Goal: Task Accomplishment & Management: Manage account settings

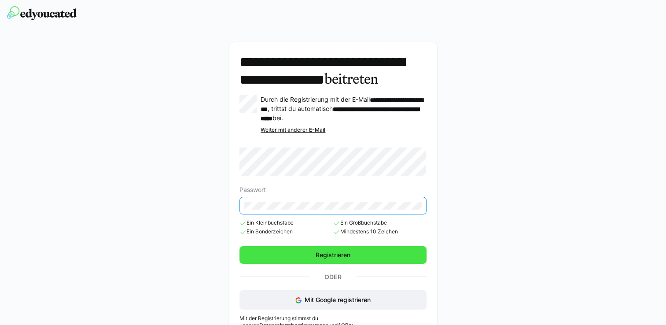
click at [327, 263] on span "Registrieren" at bounding box center [333, 255] width 187 height 18
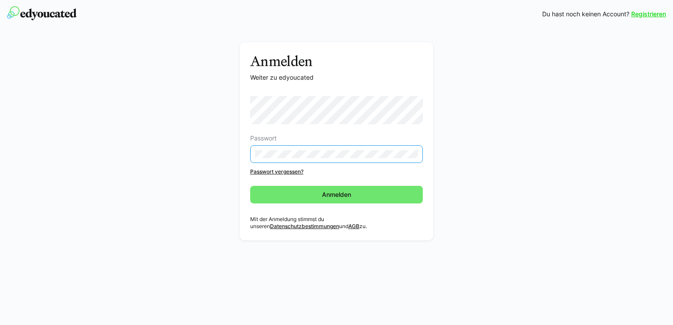
click at [326, 148] on eds-input at bounding box center [336, 154] width 173 height 18
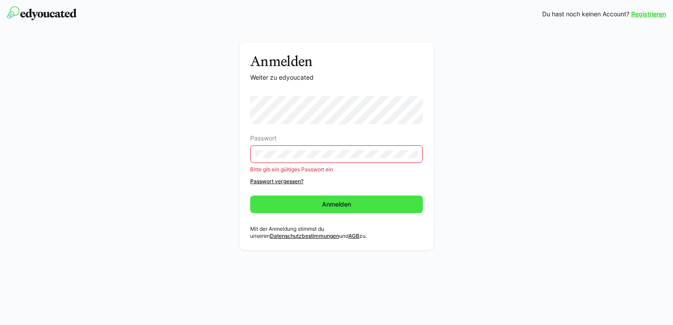
click at [333, 200] on span "Anmelden" at bounding box center [337, 204] width 32 height 9
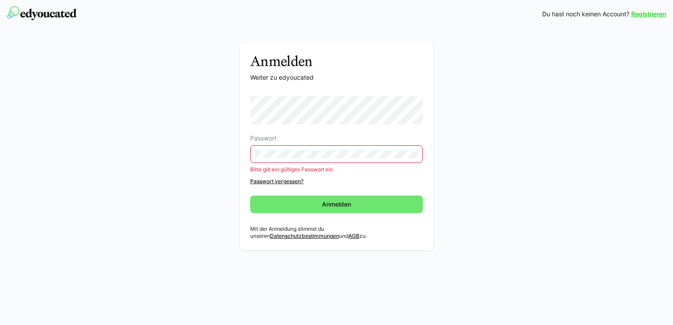
click at [344, 159] on eds-input at bounding box center [336, 154] width 173 height 18
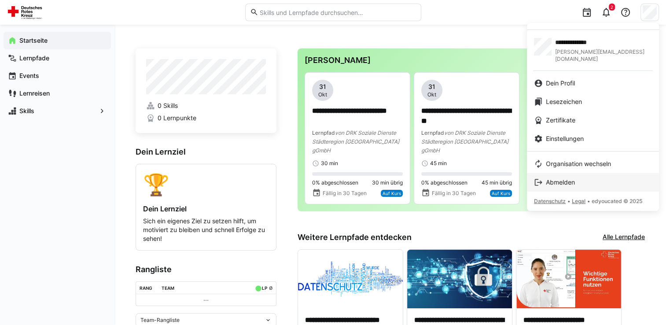
click at [578, 178] on div "Abmelden" at bounding box center [593, 182] width 118 height 9
